Goal: Task Accomplishment & Management: Manage account settings

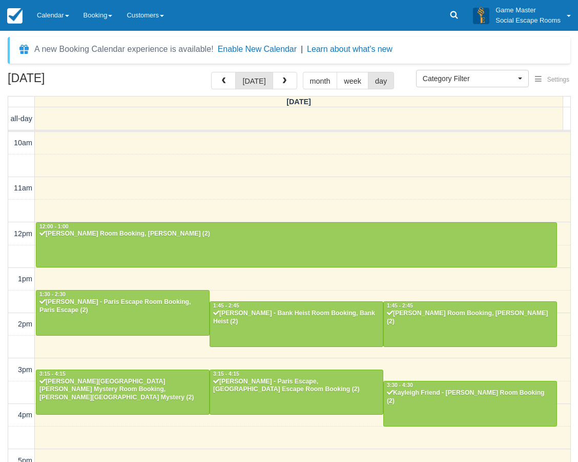
select select
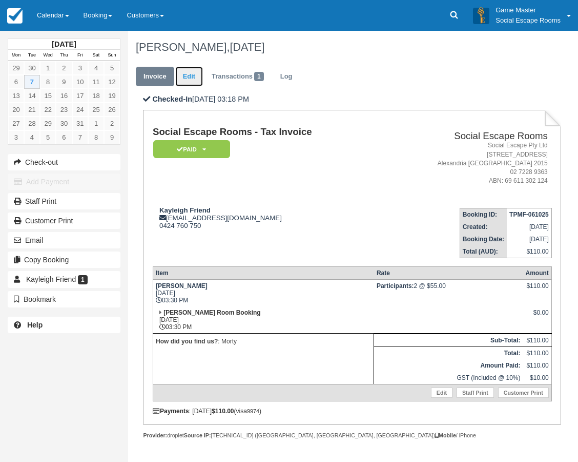
click at [189, 77] on link "Edit" at bounding box center [189, 77] width 28 height 20
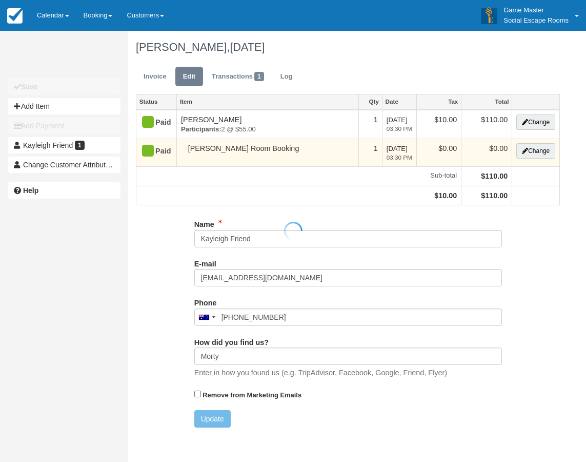
type input "0424 760 750"
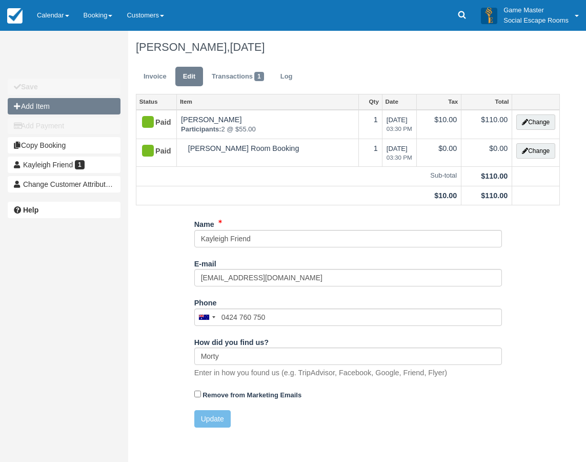
click at [50, 107] on button "Add Item" at bounding box center [64, 106] width 113 height 16
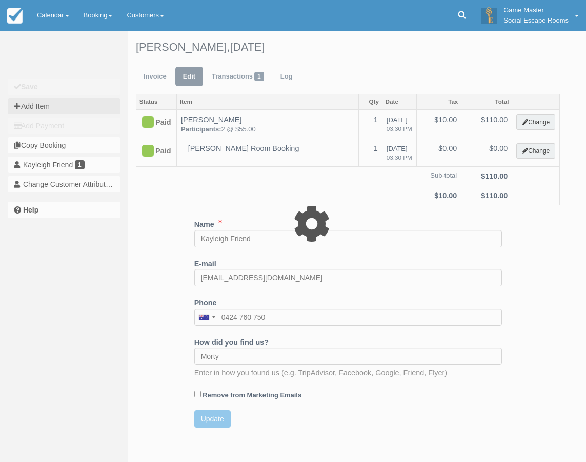
type input "0.00"
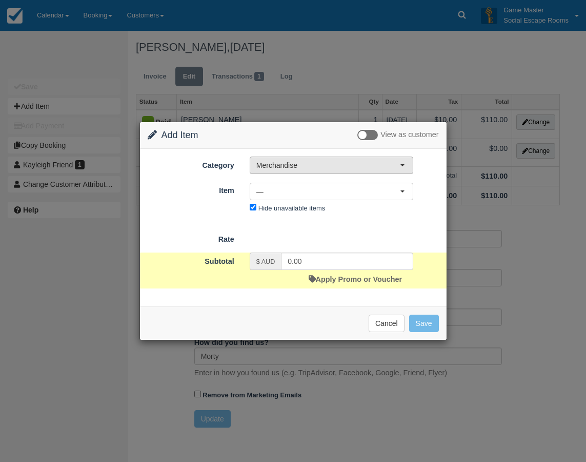
click at [291, 163] on span "Merchandise" at bounding box center [328, 165] width 144 height 10
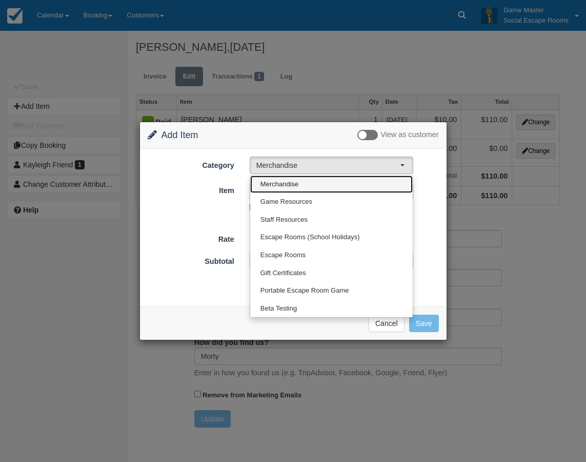
click at [293, 186] on span "Merchandise" at bounding box center [279, 184] width 38 height 10
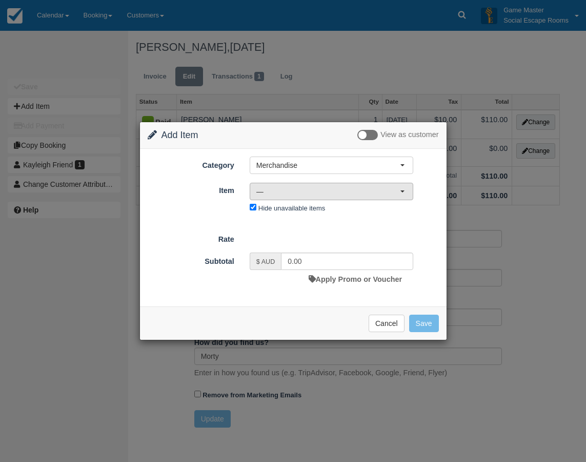
click at [291, 191] on span "—" at bounding box center [328, 191] width 144 height 10
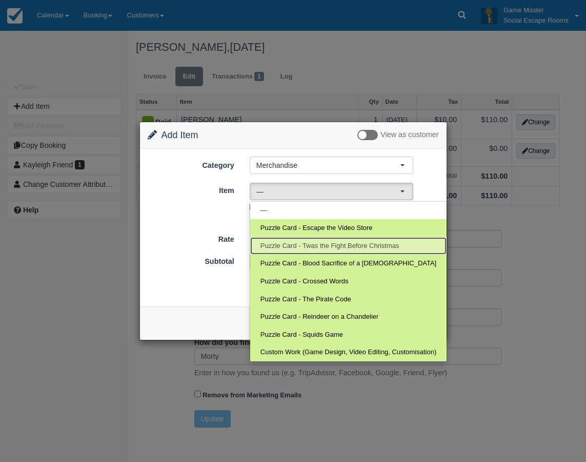
click at [337, 247] on span "Puzzle Card - Twas the Fight Before Christmas" at bounding box center [329, 246] width 139 height 10
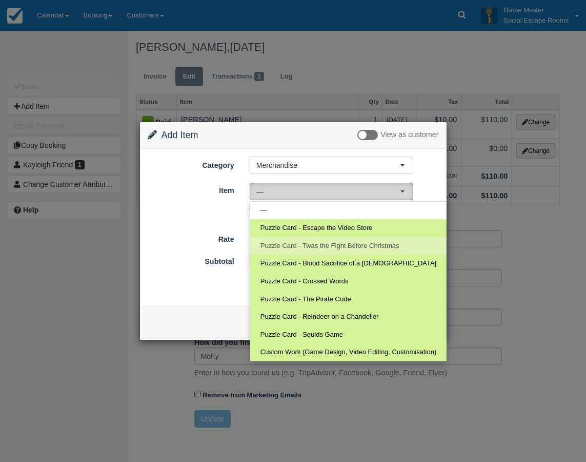
select select "81"
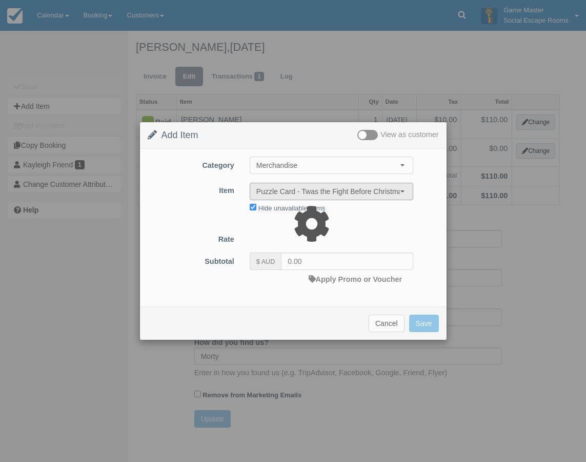
type input "17.95"
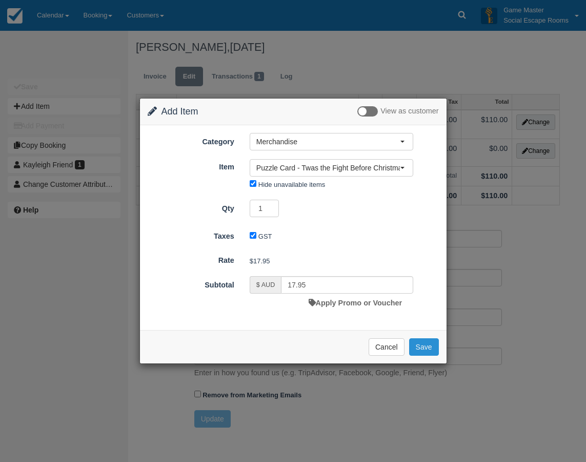
click at [424, 347] on button "Save" at bounding box center [424, 346] width 30 height 17
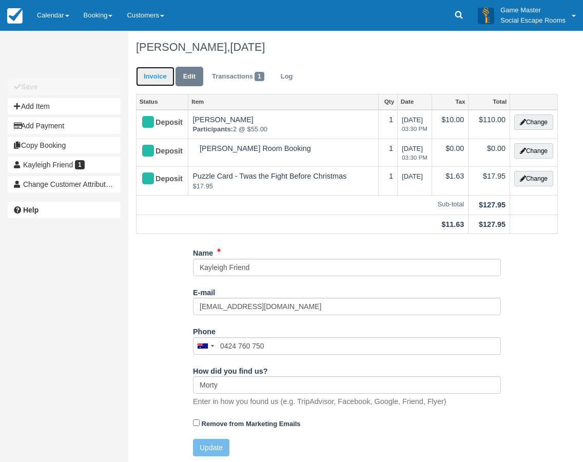
click at [161, 79] on link "Invoice" at bounding box center [155, 77] width 38 height 20
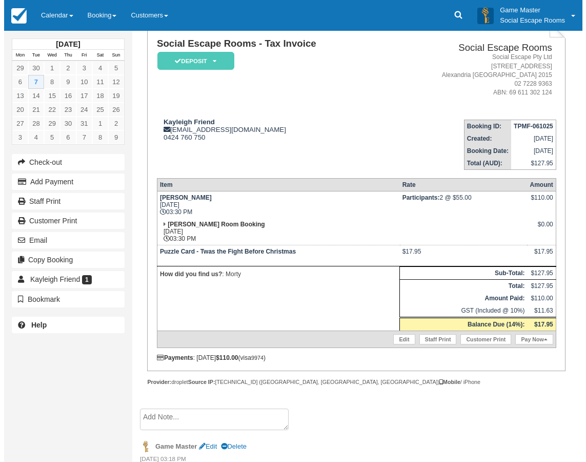
scroll to position [110, 0]
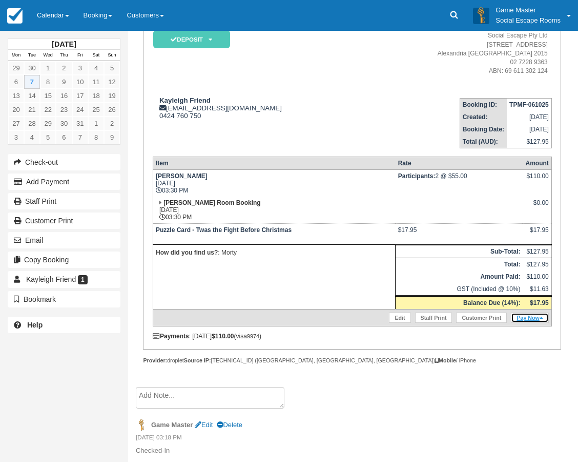
click at [531, 315] on link "Pay Now" at bounding box center [529, 317] width 37 height 10
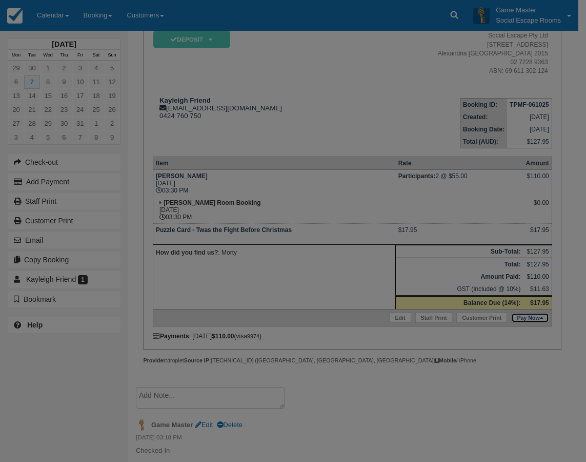
type input "07/10/2025"
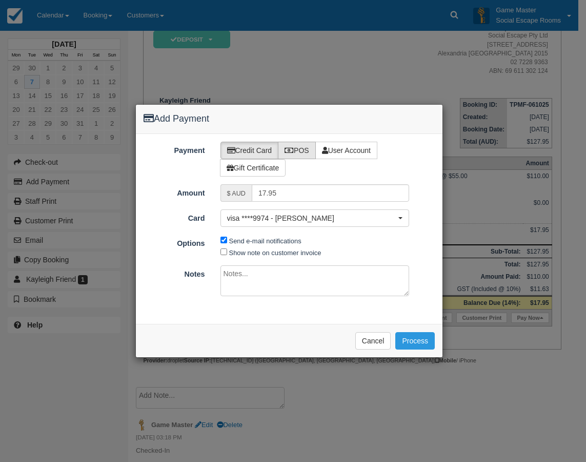
click at [302, 149] on label "POS" at bounding box center [297, 150] width 38 height 17
radio input "true"
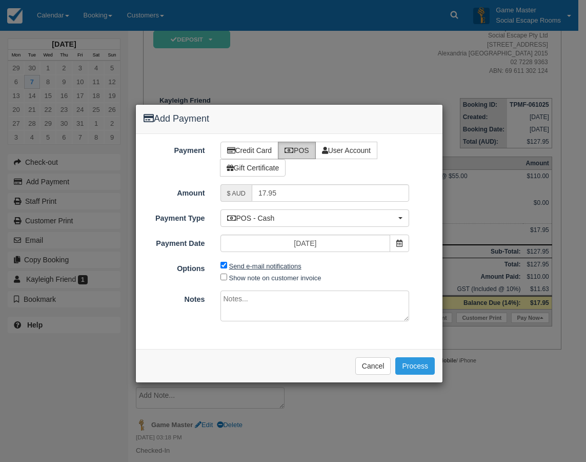
click at [263, 266] on label "Send e-mail notifications" at bounding box center [265, 266] width 72 height 8
click at [227, 266] on input "Send e-mail notifications" at bounding box center [223, 265] width 7 height 7
checkbox input "false"
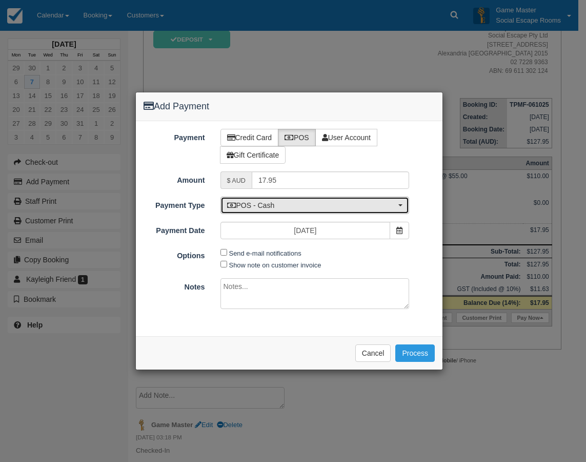
click at [279, 204] on span "POS - Cash" at bounding box center [311, 205] width 169 height 10
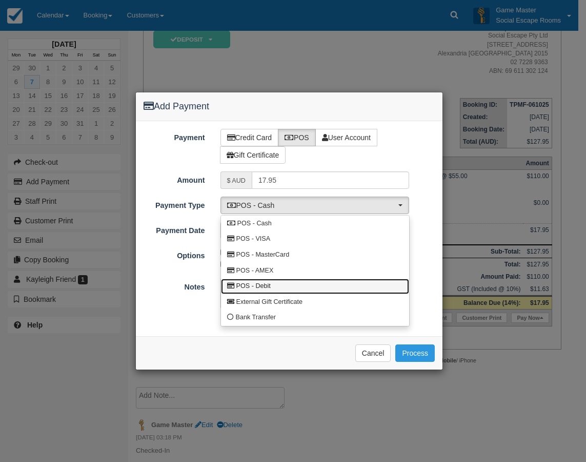
drag, startPoint x: 274, startPoint y: 285, endPoint x: 279, endPoint y: 283, distance: 5.4
click at [274, 285] on link "POS - Debit" at bounding box center [315, 286] width 188 height 16
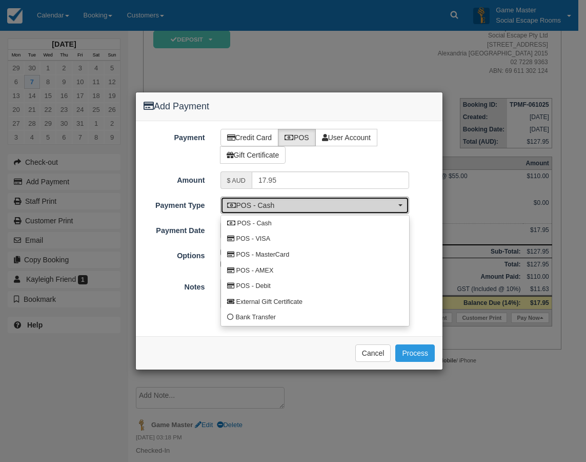
select select "DEBIT"
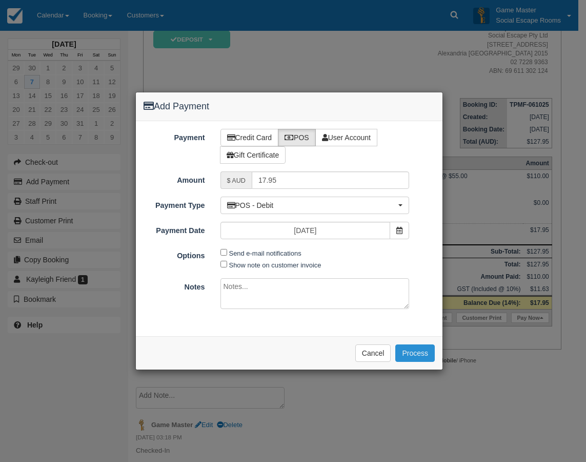
click at [408, 354] on button "Process" at bounding box center [414, 352] width 39 height 17
